Goal: Task Accomplishment & Management: Manage account settings

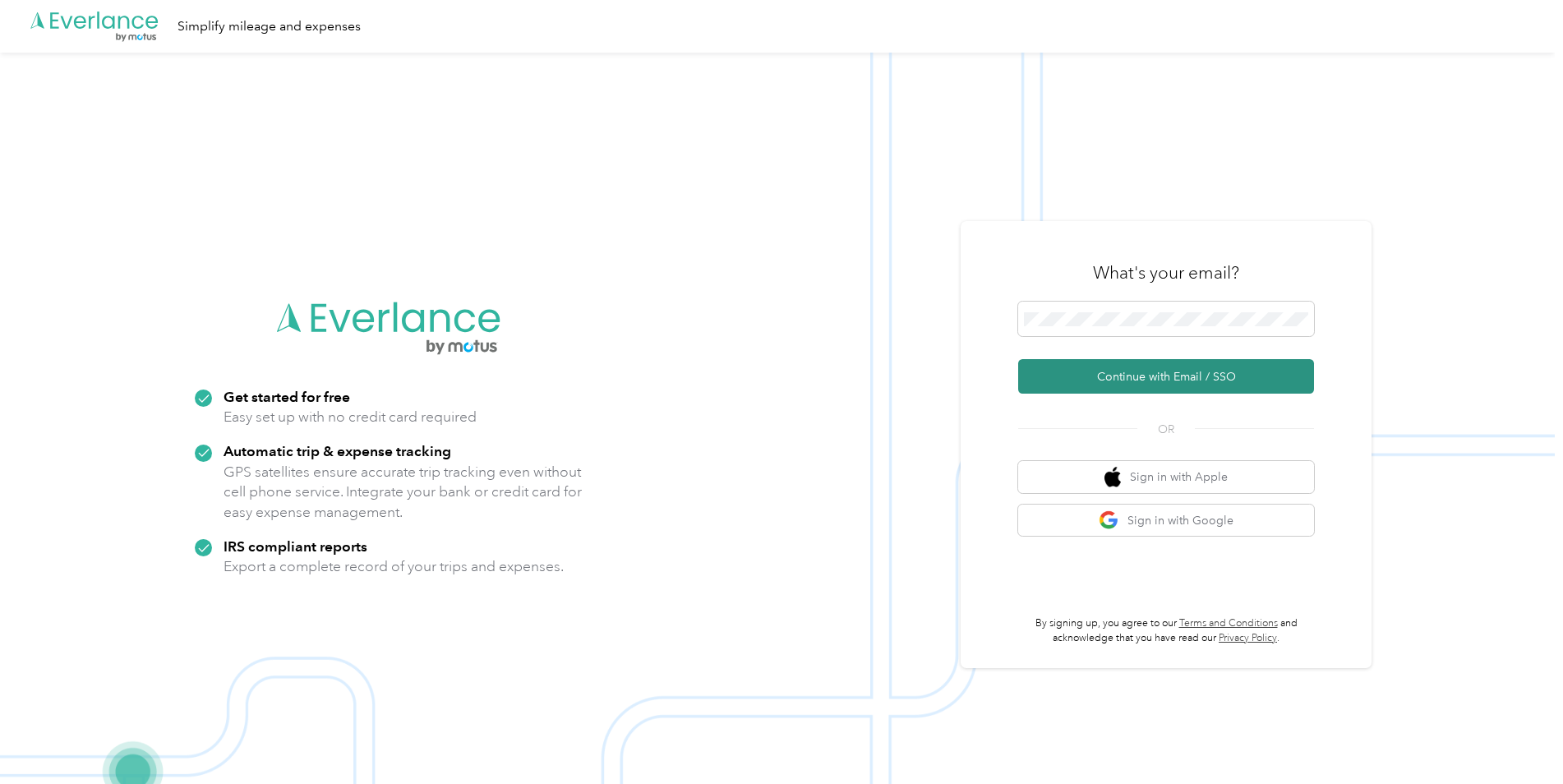
click at [1171, 380] on button "Continue with Email / SSO" at bounding box center [1166, 376] width 296 height 35
click at [1111, 380] on button "Continue with Email / SSO" at bounding box center [1166, 376] width 296 height 35
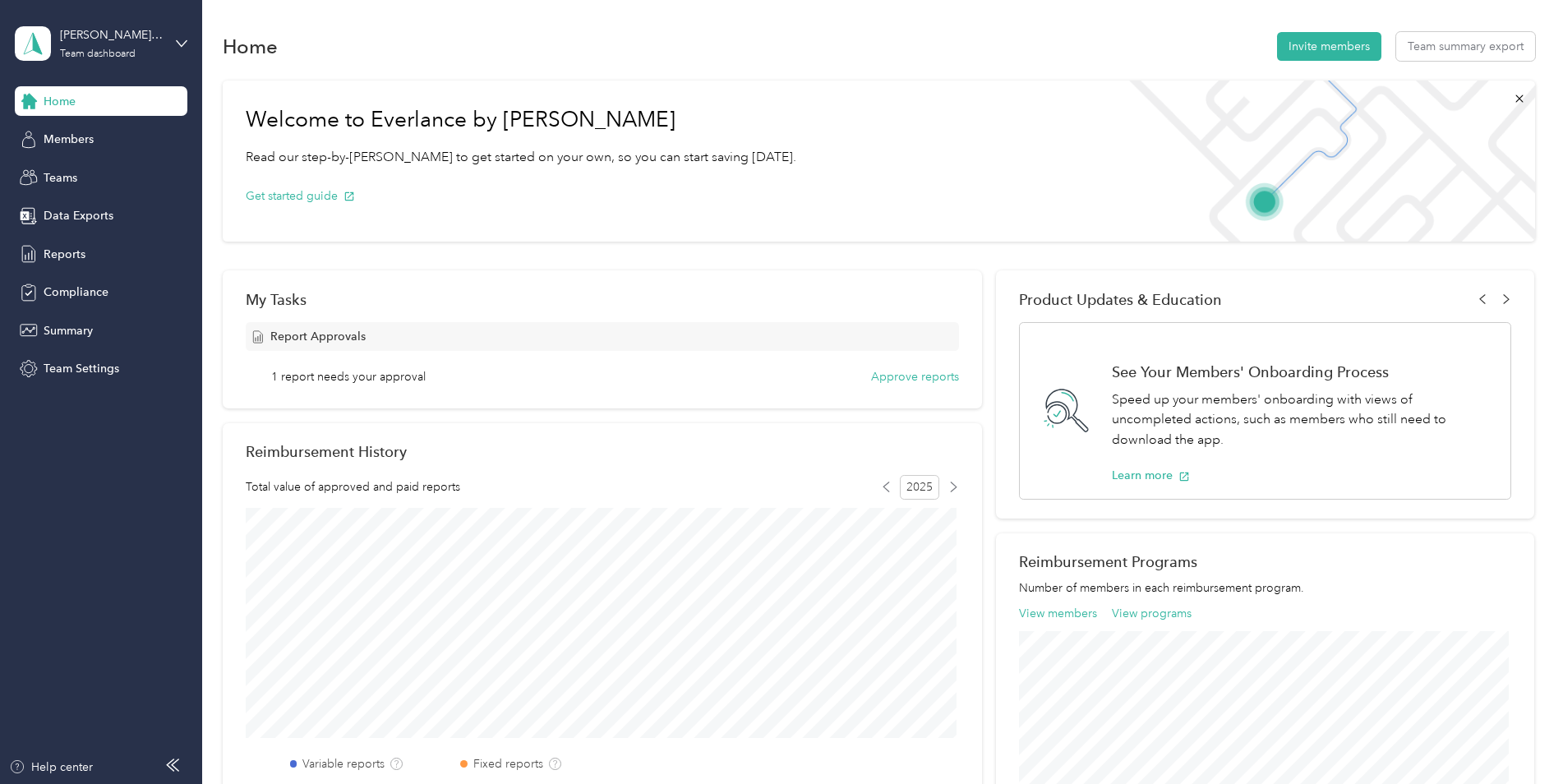
click at [328, 338] on span "Report Approvals" at bounding box center [318, 336] width 95 height 17
click at [890, 381] on button "Approve reports" at bounding box center [914, 376] width 88 height 17
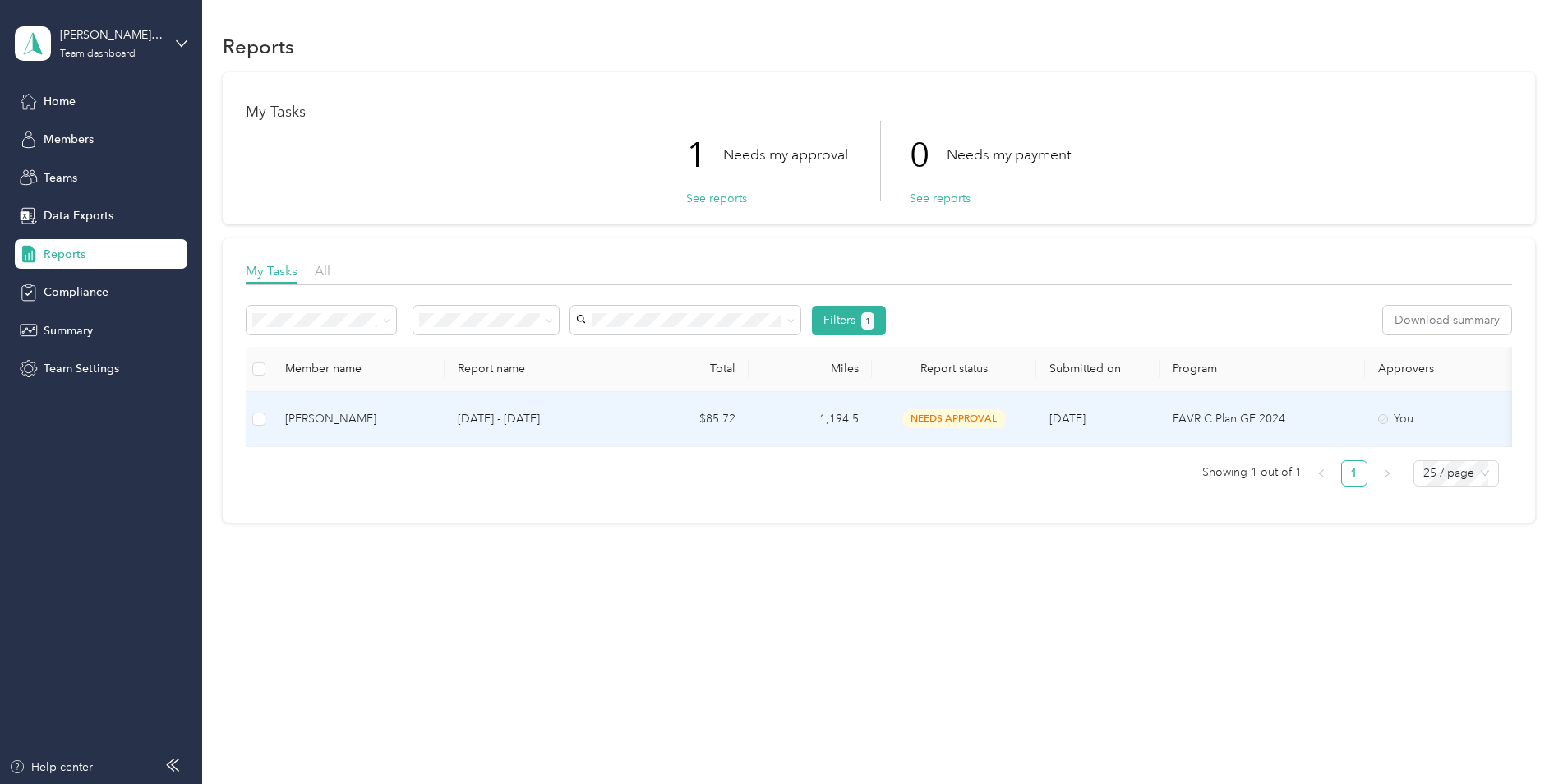
click at [1204, 415] on p "FAVR C Plan GF 2024" at bounding box center [1262, 419] width 179 height 18
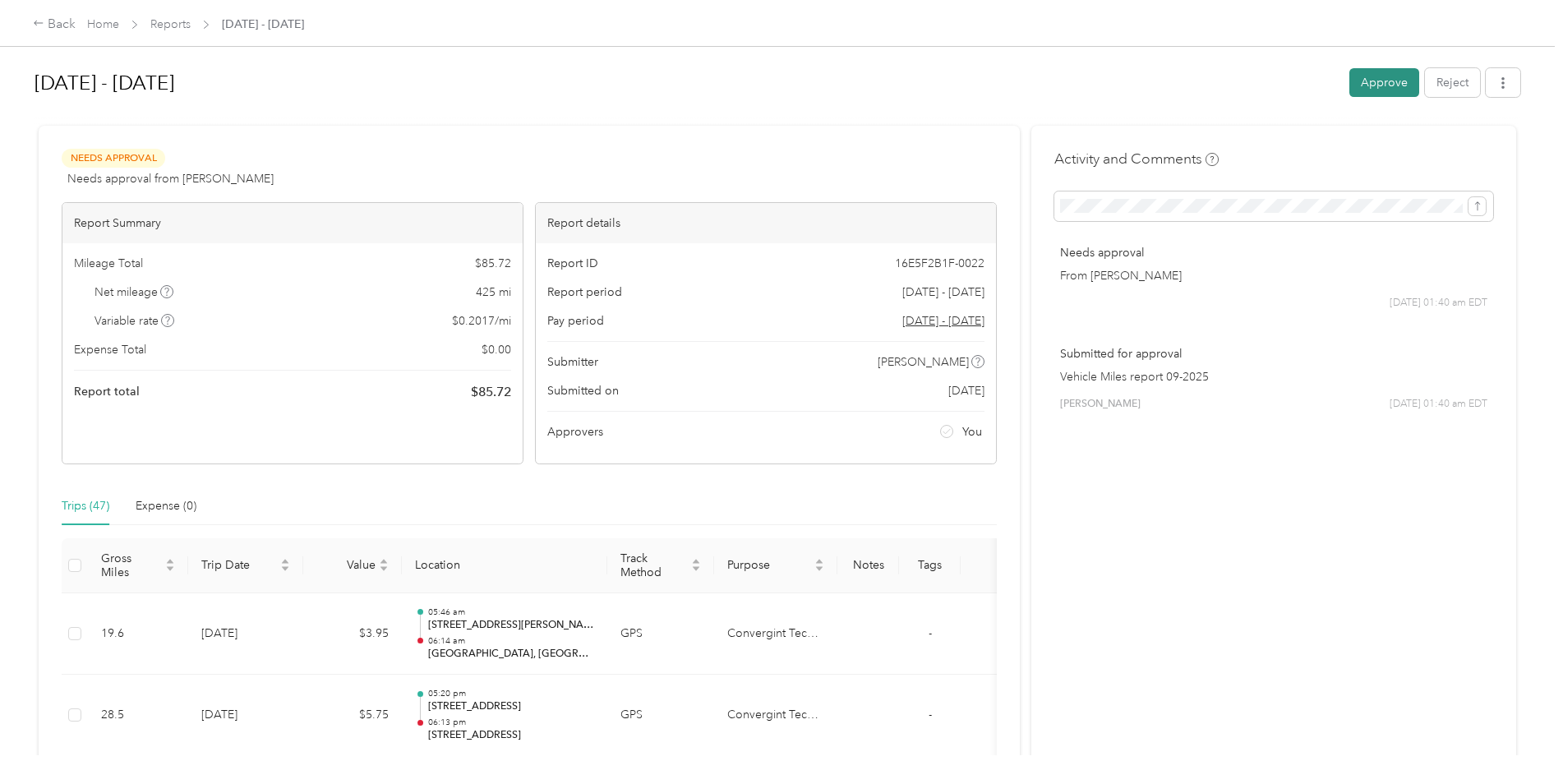
click at [1367, 84] on button "Approve" at bounding box center [1384, 83] width 70 height 29
